Goal: Information Seeking & Learning: Learn about a topic

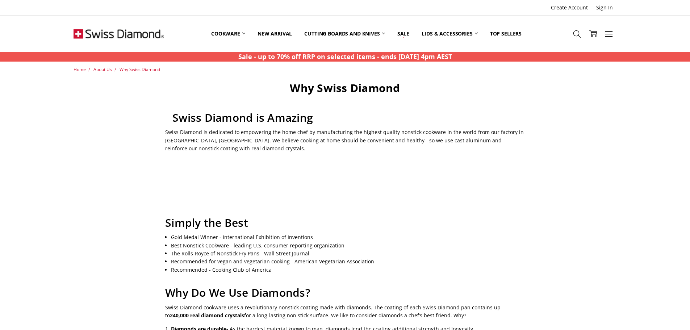
scroll to position [139, 0]
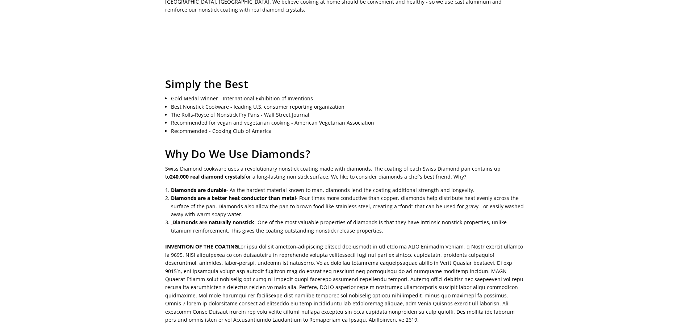
drag, startPoint x: 0, startPoint y: 0, endPoint x: 459, endPoint y: 188, distance: 496.0
click at [476, 188] on div "Why Swiss Diamond Swiss Diamond is Amazing Swiss Diamond is dedicated to empowe…" at bounding box center [345, 189] width 368 height 494
copy div "Why Do We Use Diamonds? Swiss Diamond cookware uses a revolutionary nonstick co…"
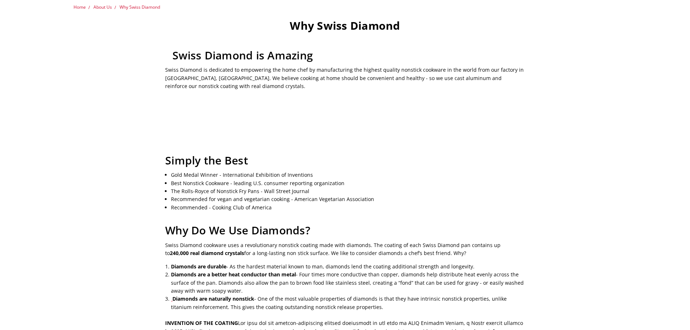
scroll to position [0, 0]
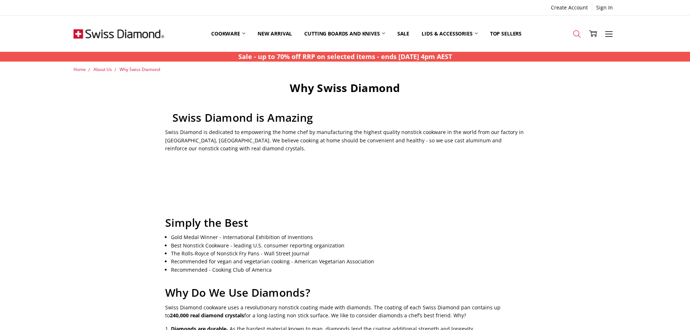
click at [575, 33] on icon at bounding box center [577, 34] width 8 height 8
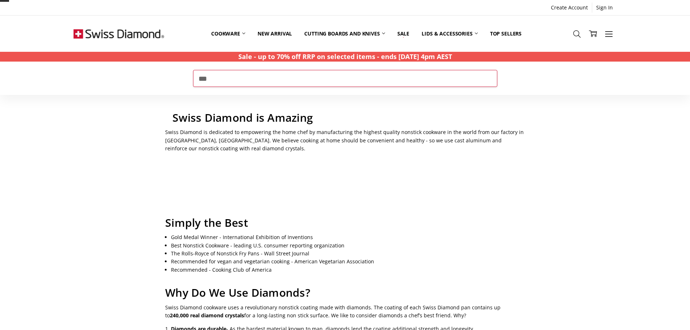
type input "***"
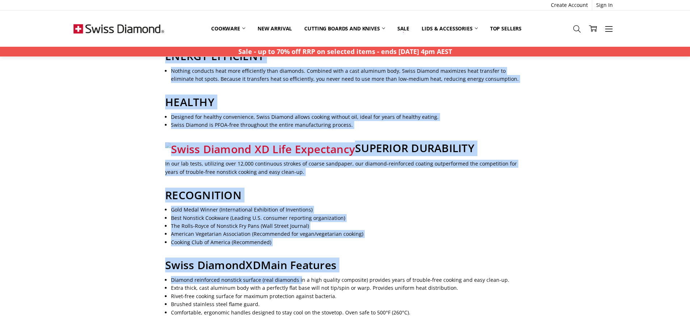
scroll to position [417, 0]
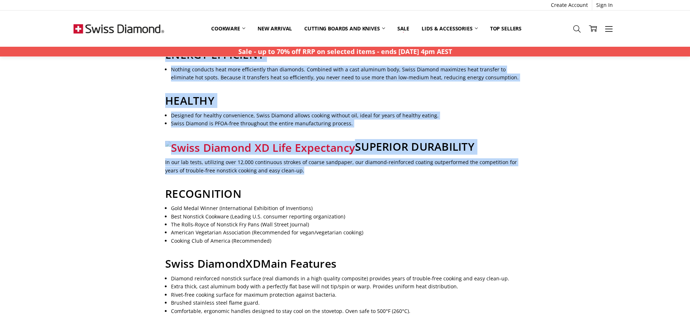
drag, startPoint x: 164, startPoint y: 117, endPoint x: 364, endPoint y: 168, distance: 206.3
click at [364, 168] on div "Swiss Diamond's XD Nonstick Coating Swiss Diamond® XD NONSTICK The new standard…" at bounding box center [345, 44] width 368 height 760
copy div "The XD Result Swiss Diamond XD features a significantly improved seal between t…"
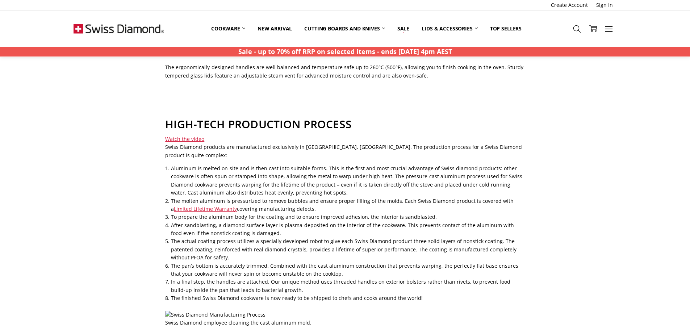
scroll to position [164, 0]
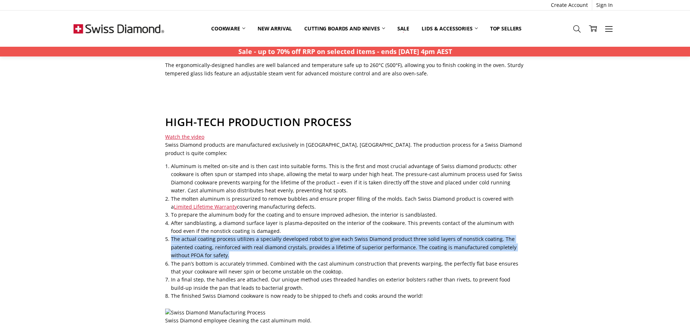
drag, startPoint x: 267, startPoint y: 247, endPoint x: 172, endPoint y: 229, distance: 97.0
click at [172, 235] on li "The actual coating process utilizes a specially developed robot to give each Sw…" at bounding box center [347, 247] width 353 height 24
copy li "The actual coating process utilizes a specially developed robot to give each Sw…"
